Goal: Task Accomplishment & Management: Manage account settings

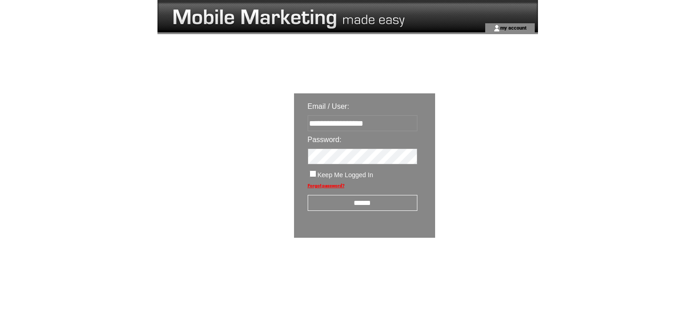
type input "**********"
click at [354, 202] on input "******" at bounding box center [362, 203] width 110 height 16
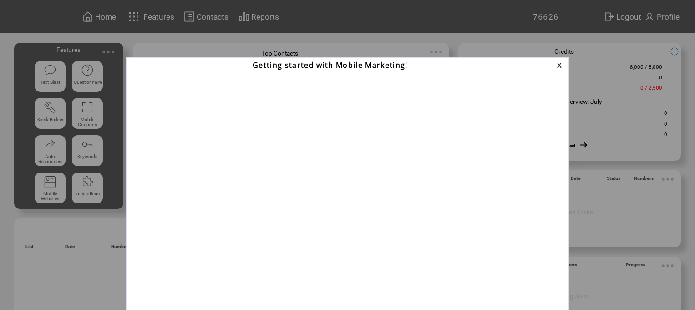
click at [558, 65] on link at bounding box center [560, 65] width 8 height 6
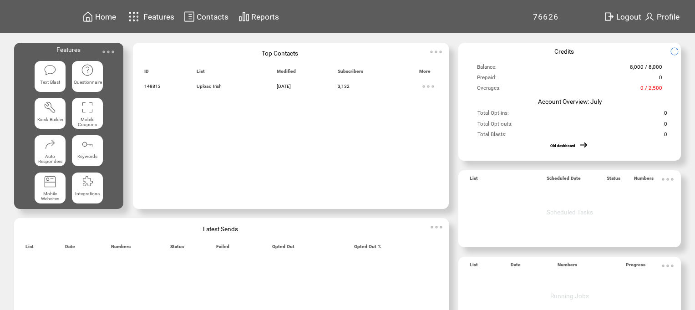
click at [632, 17] on span "Logout" at bounding box center [628, 16] width 25 height 9
